Goal: Task Accomplishment & Management: Manage account settings

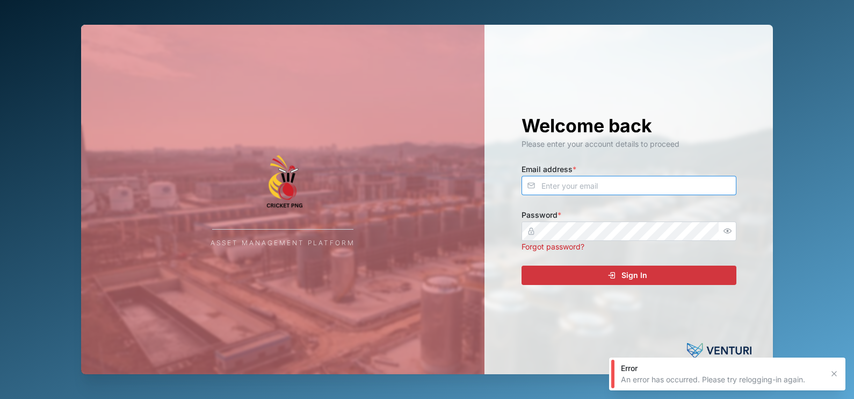
type input "nellie.mekere@venturi.io"
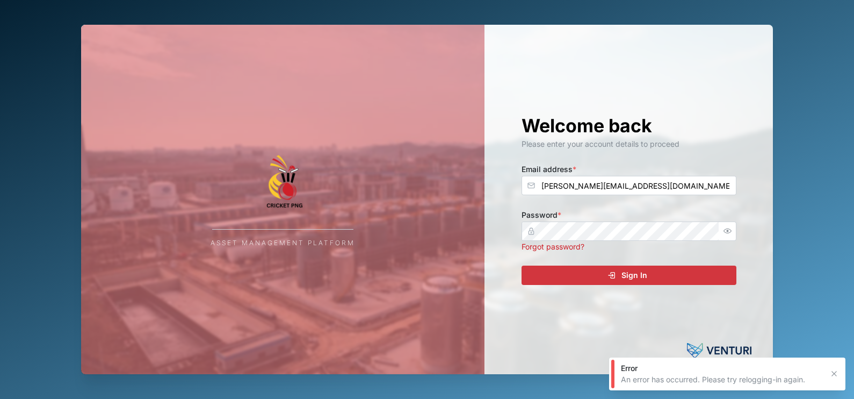
drag, startPoint x: 0, startPoint y: 0, endPoint x: 577, endPoint y: 268, distance: 636.1
click at [577, 268] on div "Sign In" at bounding box center [628, 275] width 198 height 18
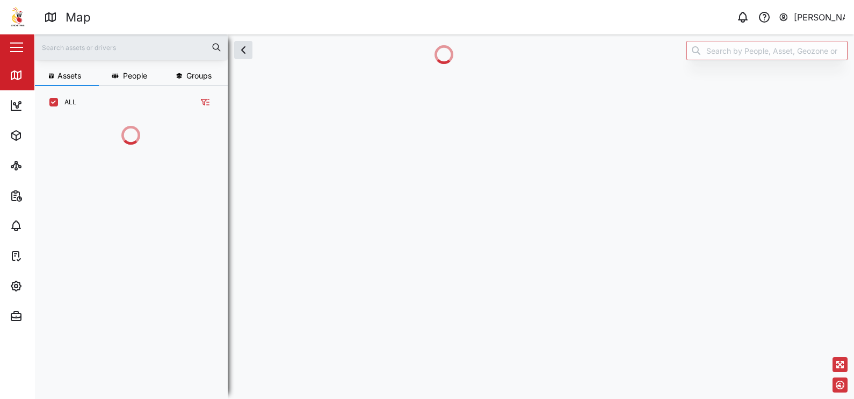
scroll to position [265, 165]
